Goal: Task Accomplishment & Management: Complete application form

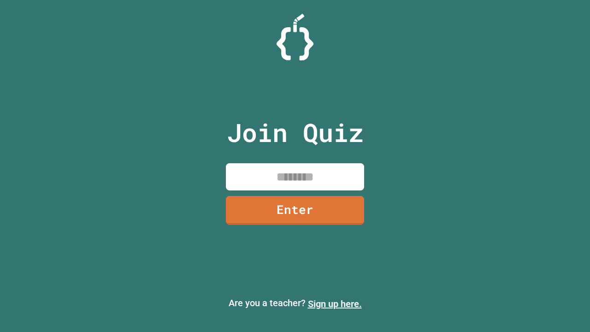
click at [335, 304] on link "Sign up here." at bounding box center [335, 303] width 54 height 11
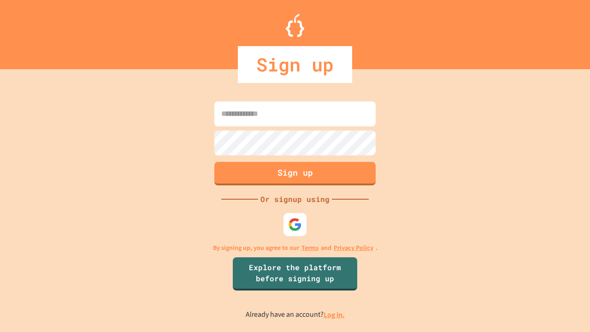
click at [335, 314] on link "Log in." at bounding box center [333, 315] width 21 height 10
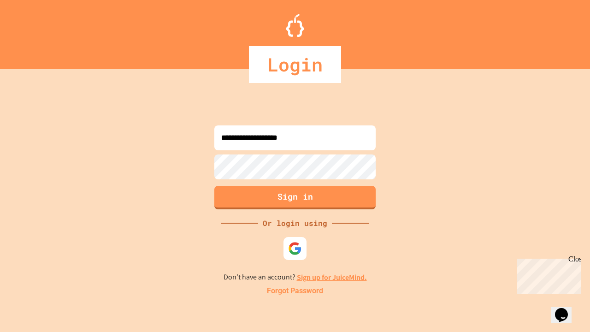
type input "**********"
